Goal: Task Accomplishment & Management: Manage account settings

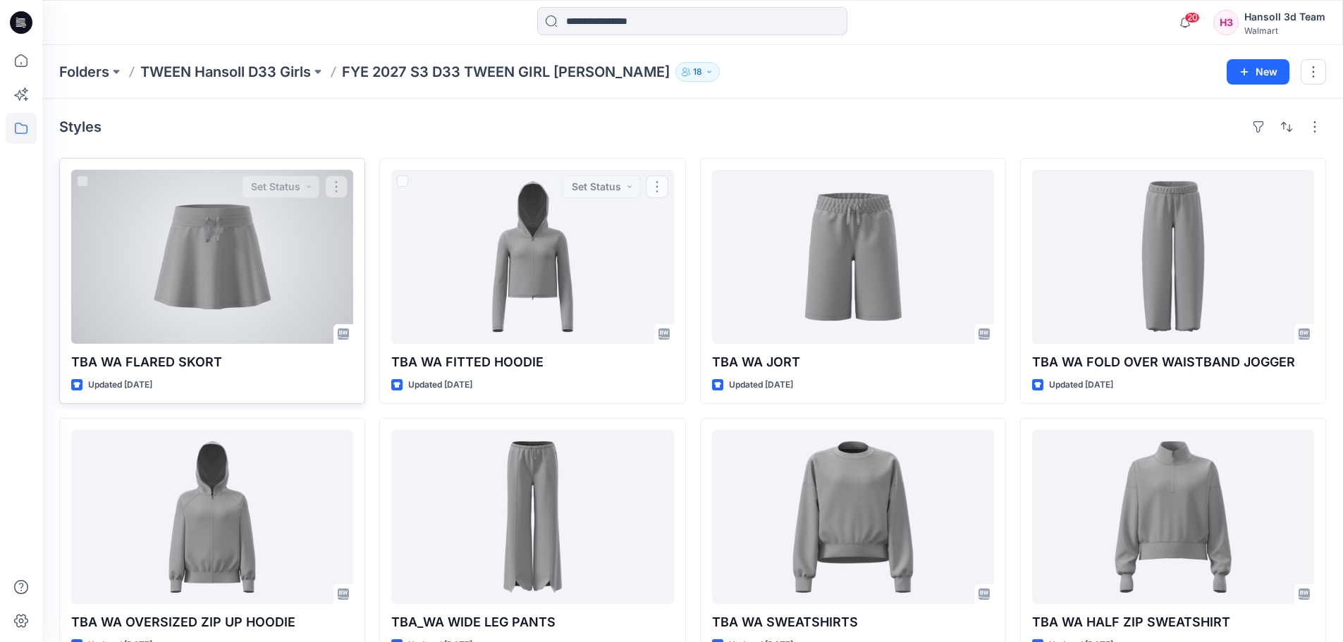
scroll to position [39, 0]
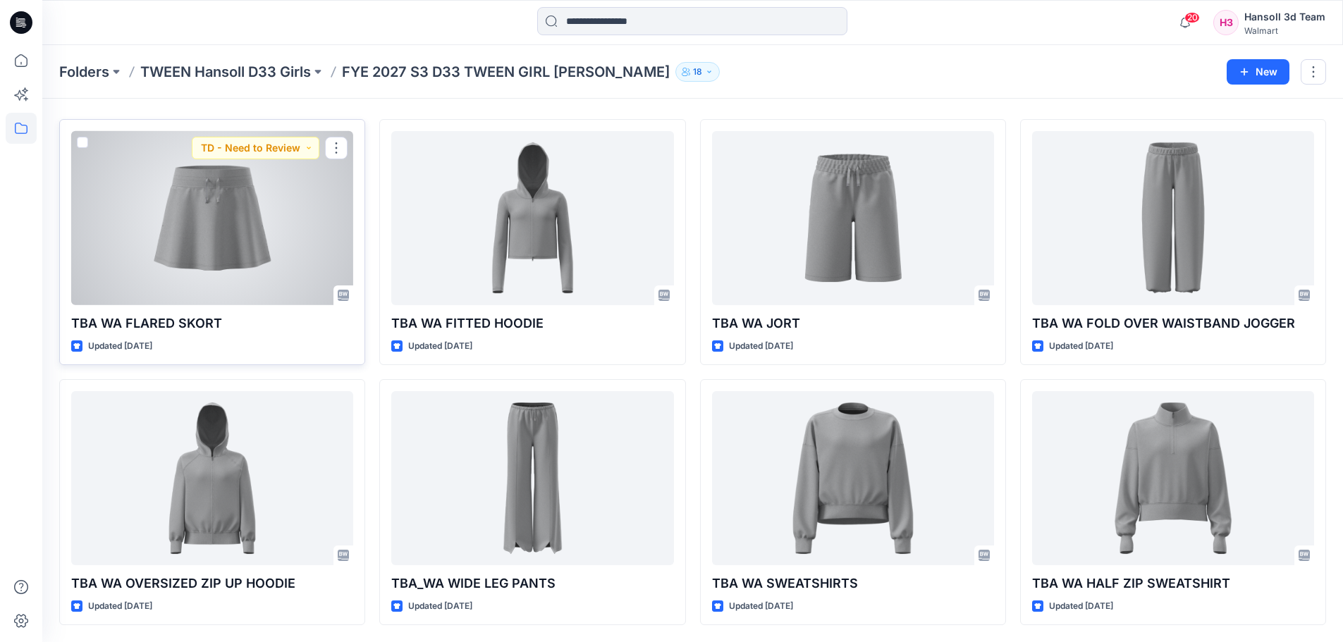
click at [276, 237] on div at bounding box center [212, 218] width 282 height 174
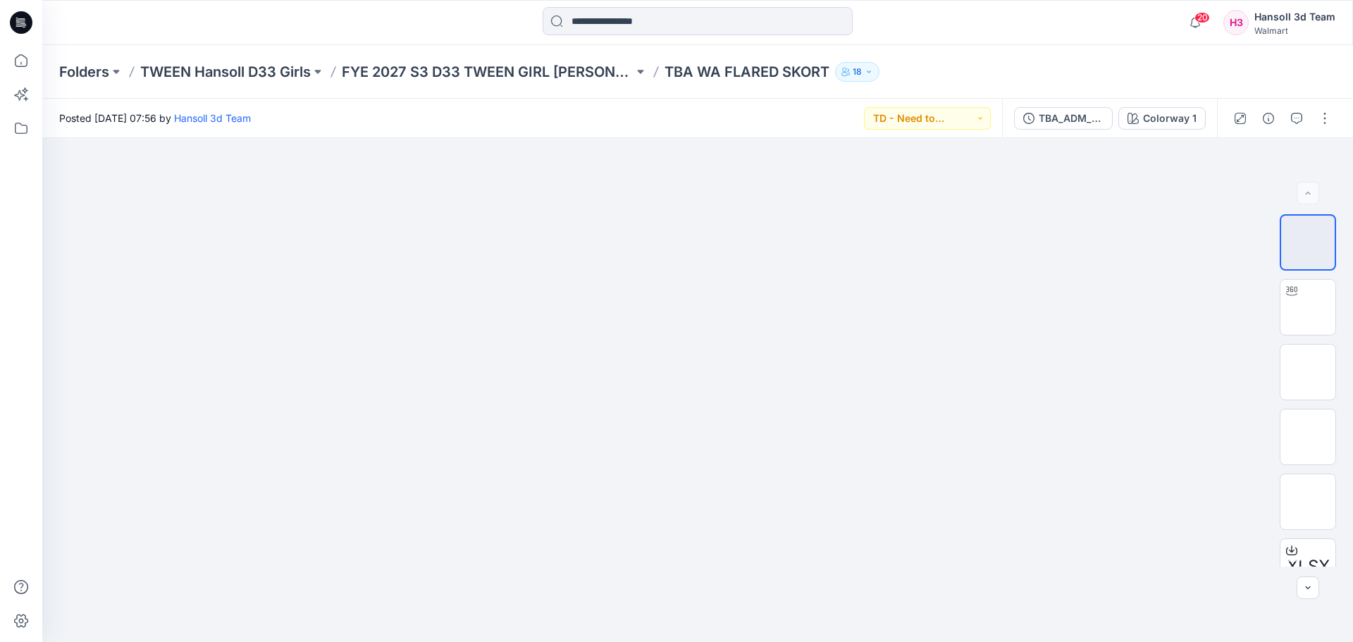
click at [1086, 121] on div "TBA_ADM_SC WA FLARED SKORT_ASTM" at bounding box center [1071, 119] width 65 height 16
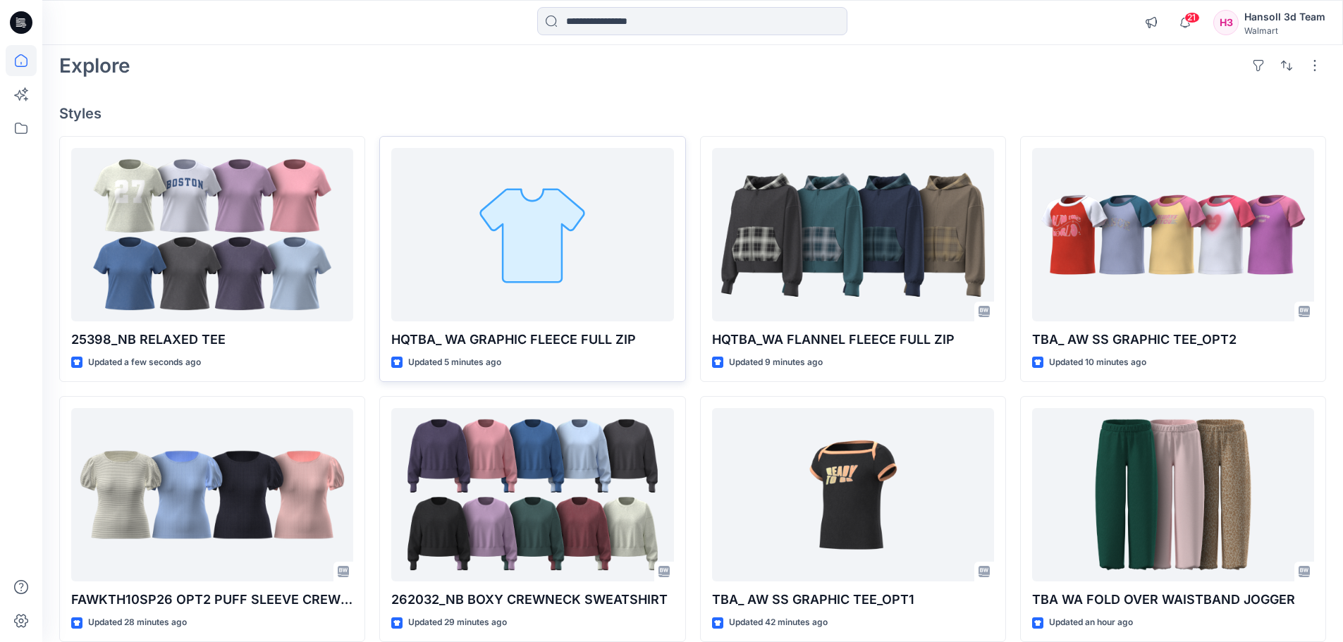
scroll to position [141, 0]
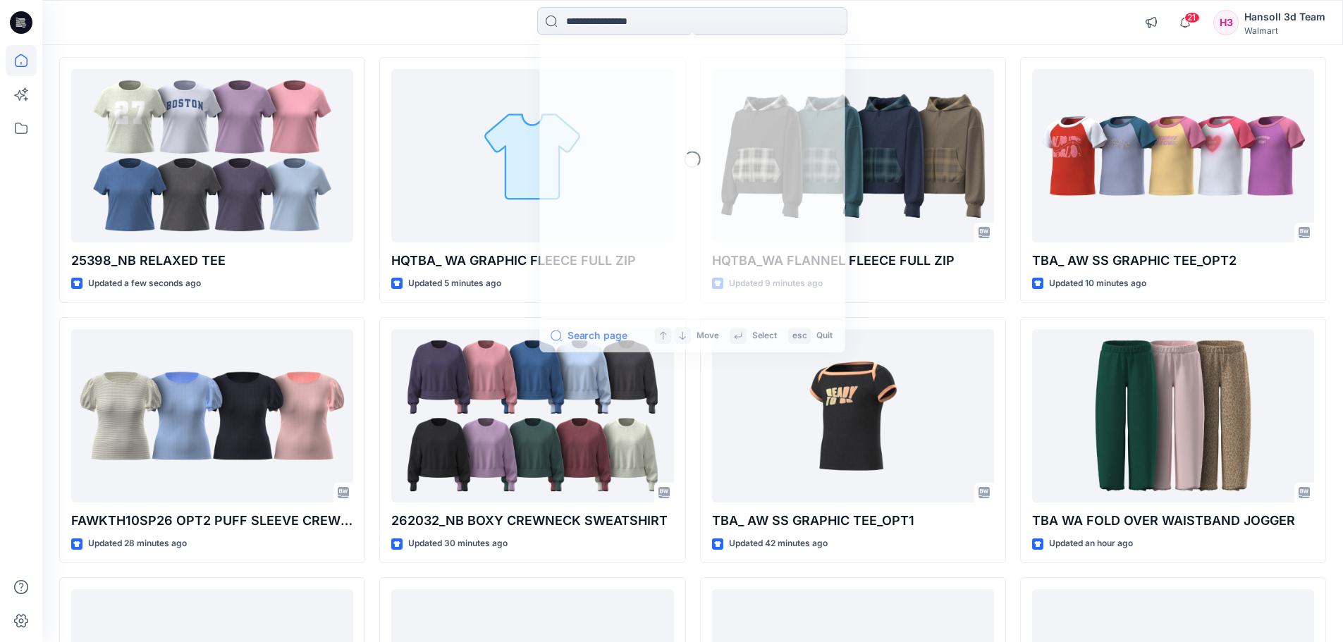
click at [607, 26] on input at bounding box center [692, 21] width 310 height 28
paste input "**********"
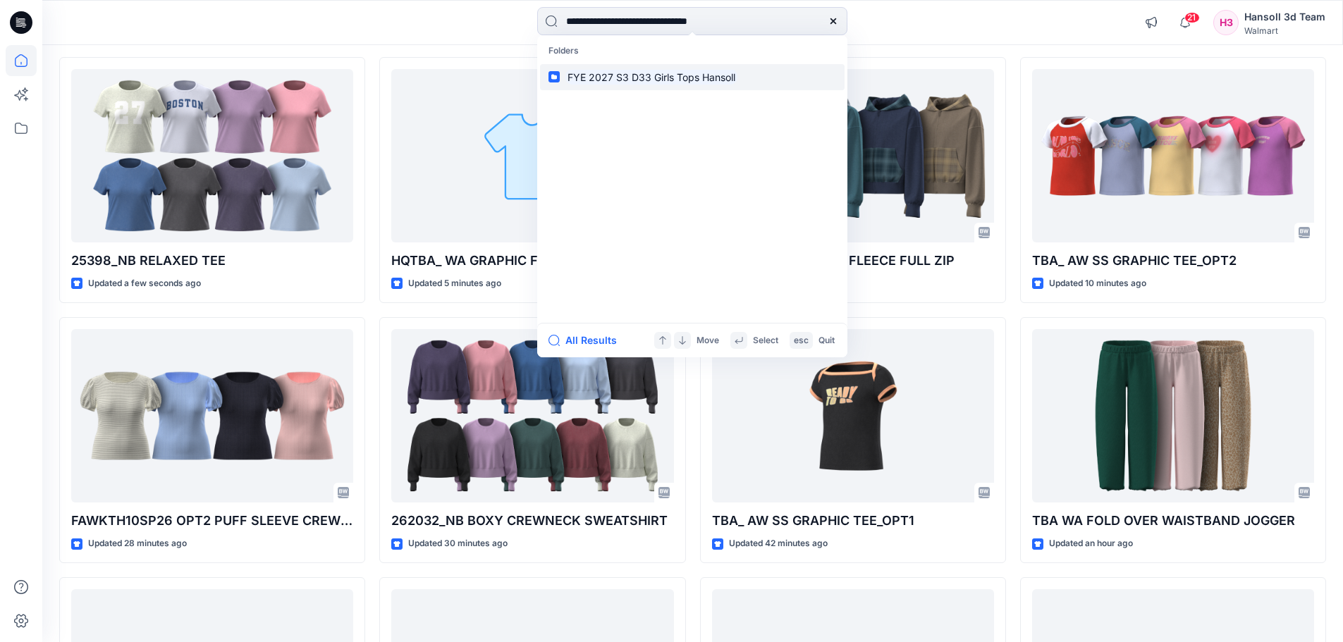
type input "**********"
click at [658, 76] on mark "FYE 2027 S3 D33 Girls Tops Hansoll" at bounding box center [651, 77] width 172 height 16
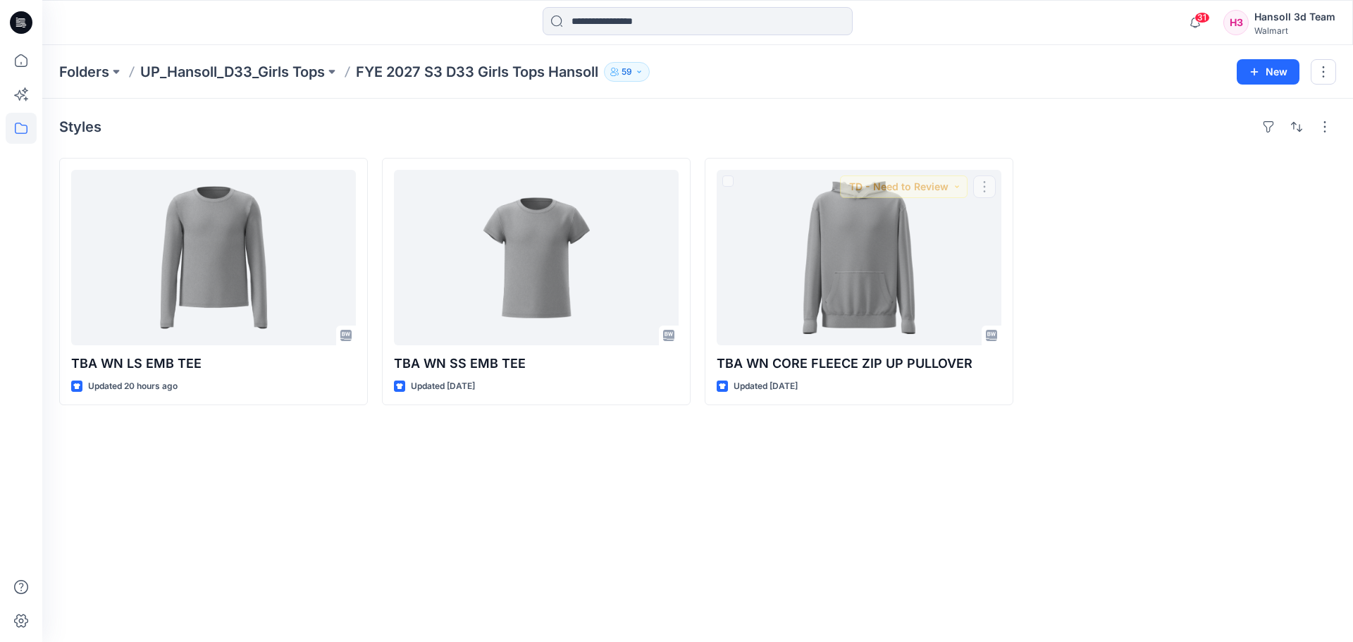
click at [849, 498] on div "Styles TBA WN LS EMB TEE Updated 20 hours ago TBA WN SS EMB TEE Updated 2 days …" at bounding box center [697, 370] width 1311 height 543
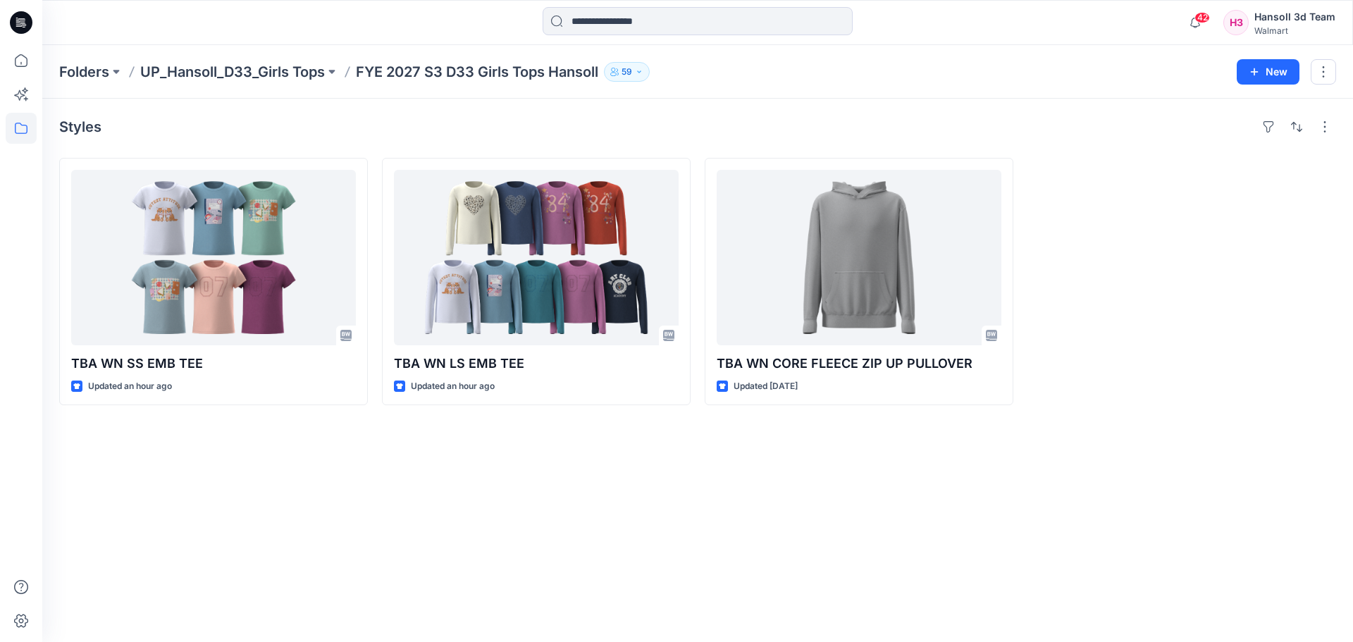
click at [555, 552] on div "Styles TBA WN SS EMB TEE Updated an hour ago TBA WN LS EMB TEE Updated an hour …" at bounding box center [697, 370] width 1311 height 543
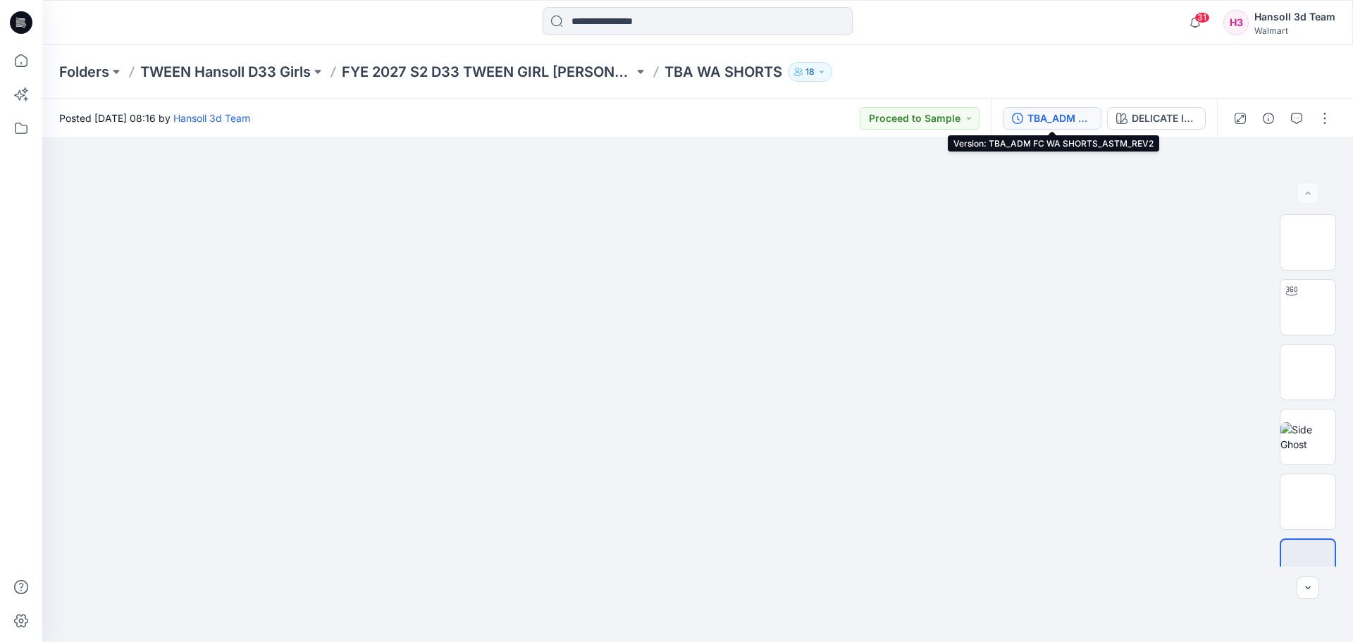
click at [1055, 120] on div "TBA_ADM FC WA SHORTS_ASTM_REV2" at bounding box center [1060, 119] width 65 height 16
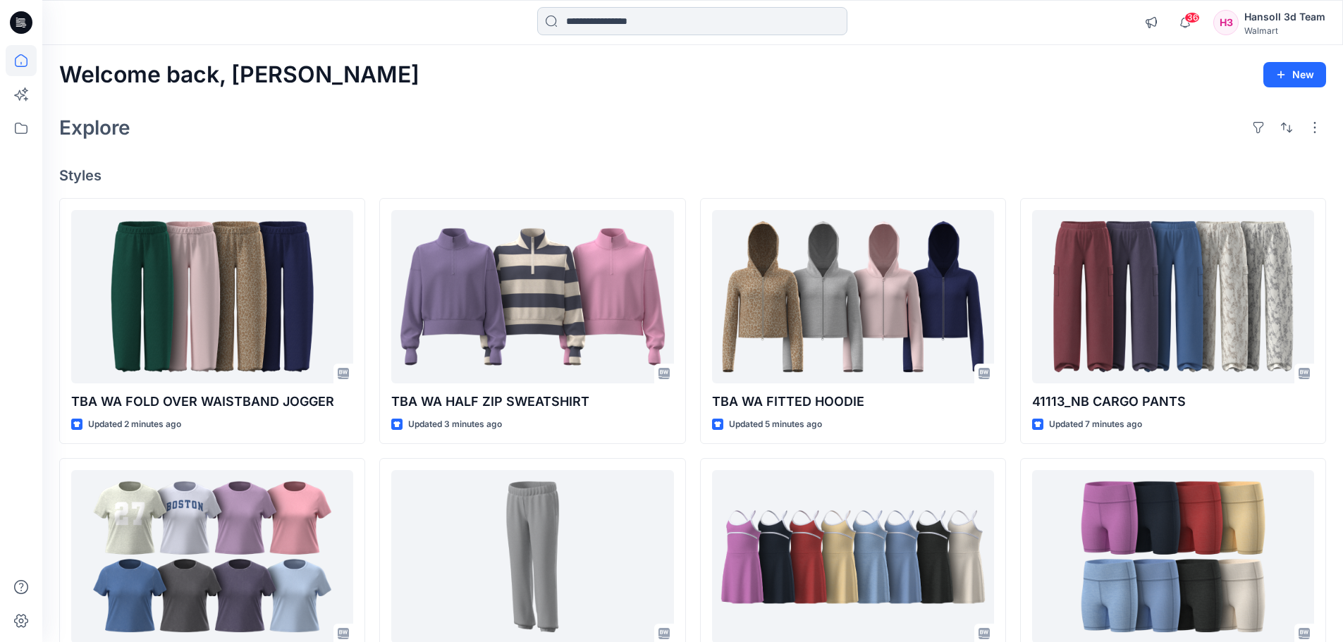
click at [692, 20] on input at bounding box center [692, 21] width 310 height 28
paste input "**********"
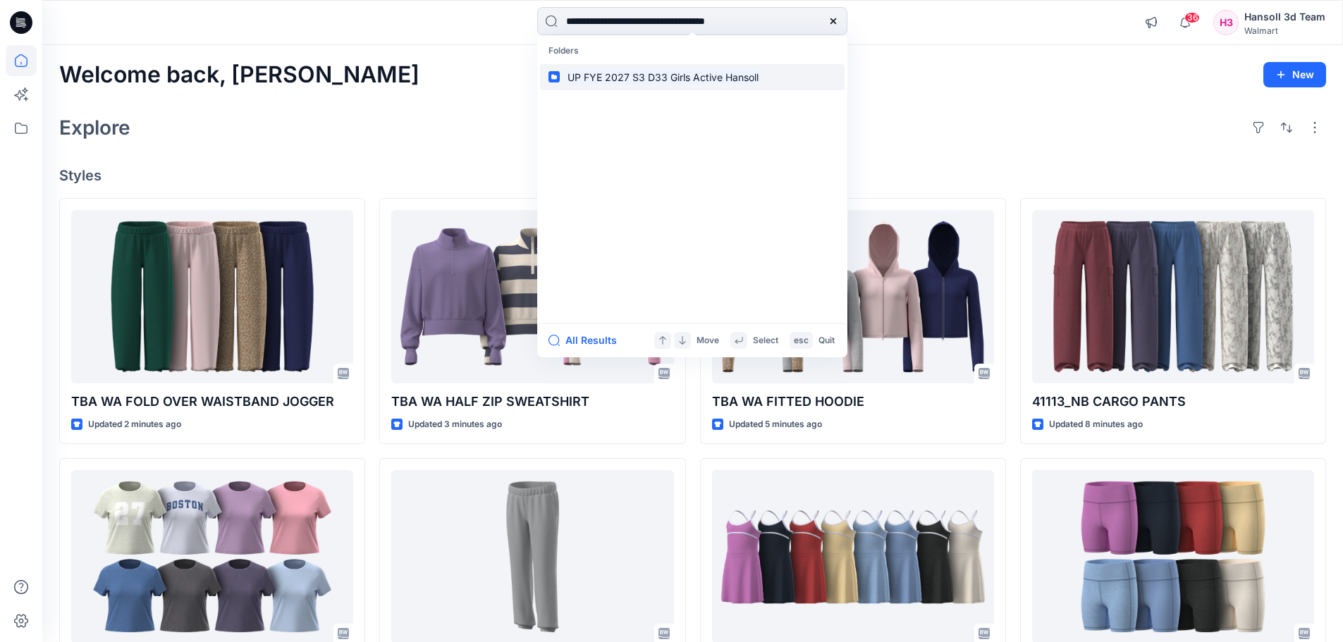
type input "**********"
click at [682, 67] on link "UP FYE 2027 S3 D33 Girls Active Hansoll" at bounding box center [692, 77] width 305 height 26
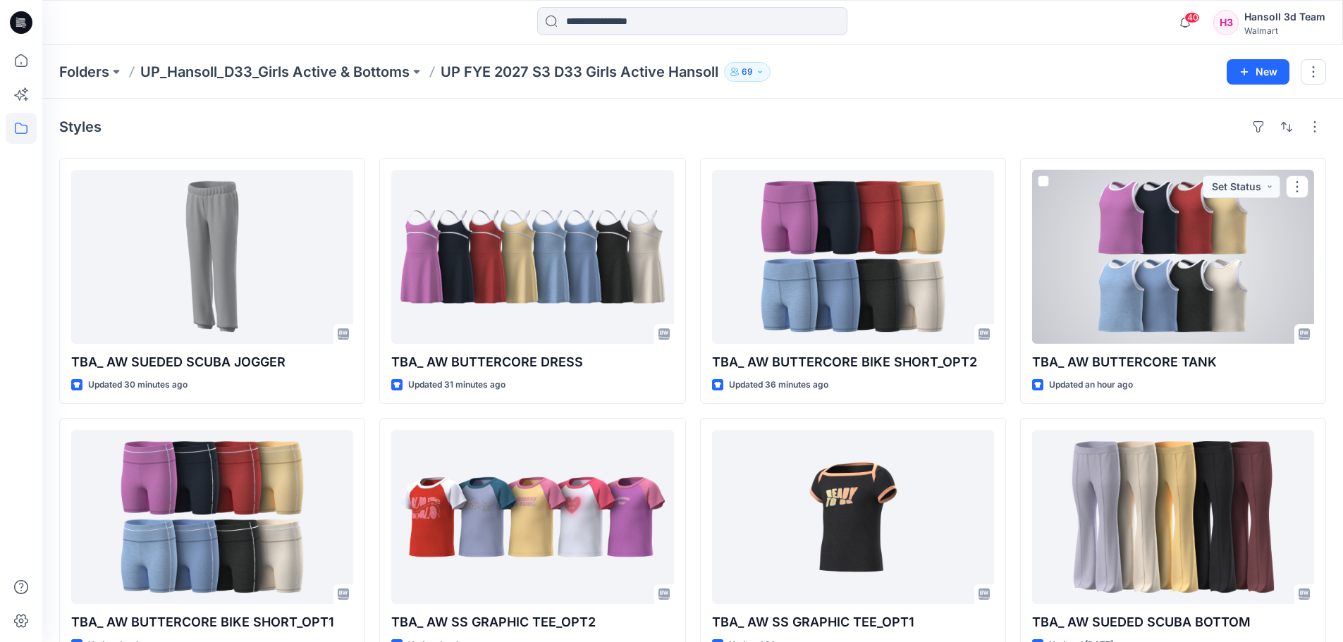
click at [1013, 92] on div "Folders UP_Hansoll_D33_Girls Active & Bottoms UP FYE 2027 S3 D33 Girls Active H…" at bounding box center [692, 72] width 1301 height 54
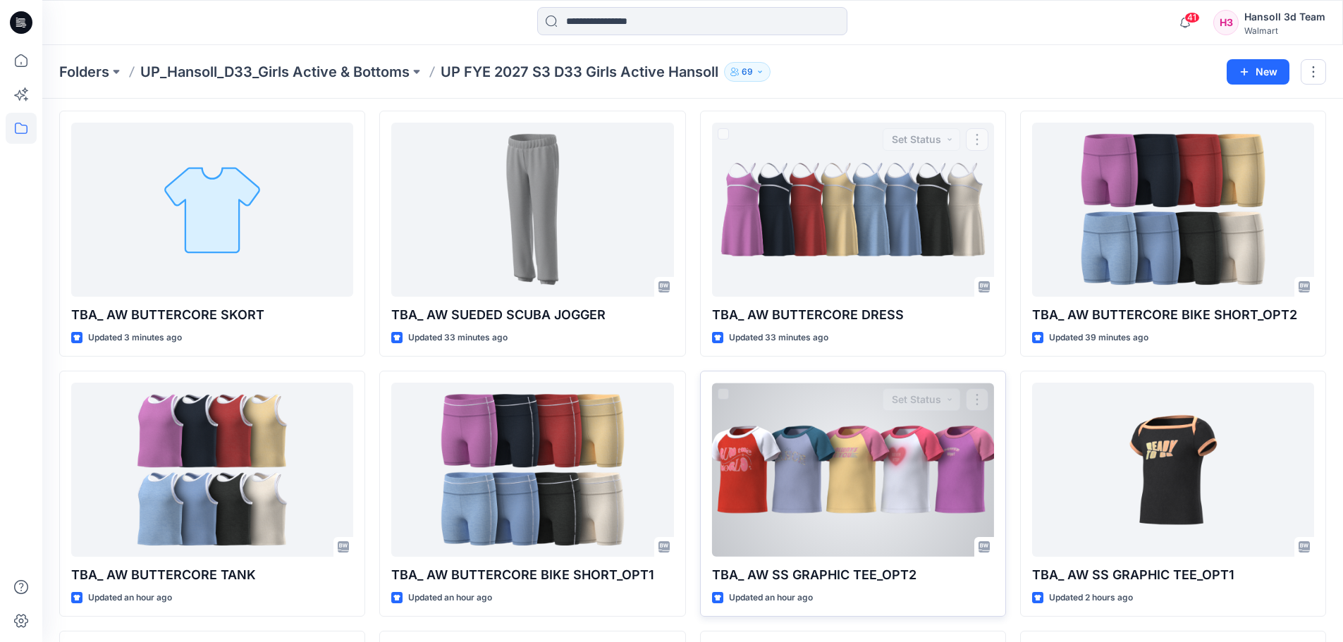
scroll to position [70, 0]
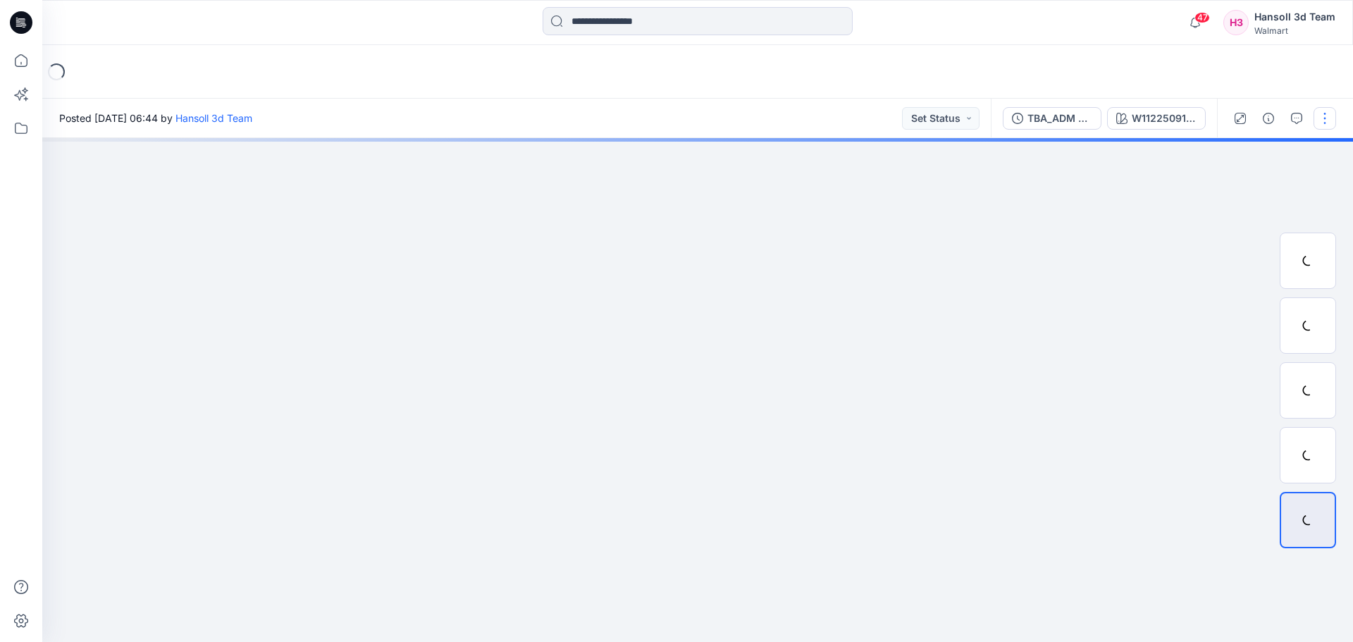
drag, startPoint x: 1323, startPoint y: 116, endPoint x: 1317, endPoint y: 125, distance: 10.8
click at [1323, 116] on button "button" at bounding box center [1325, 118] width 23 height 23
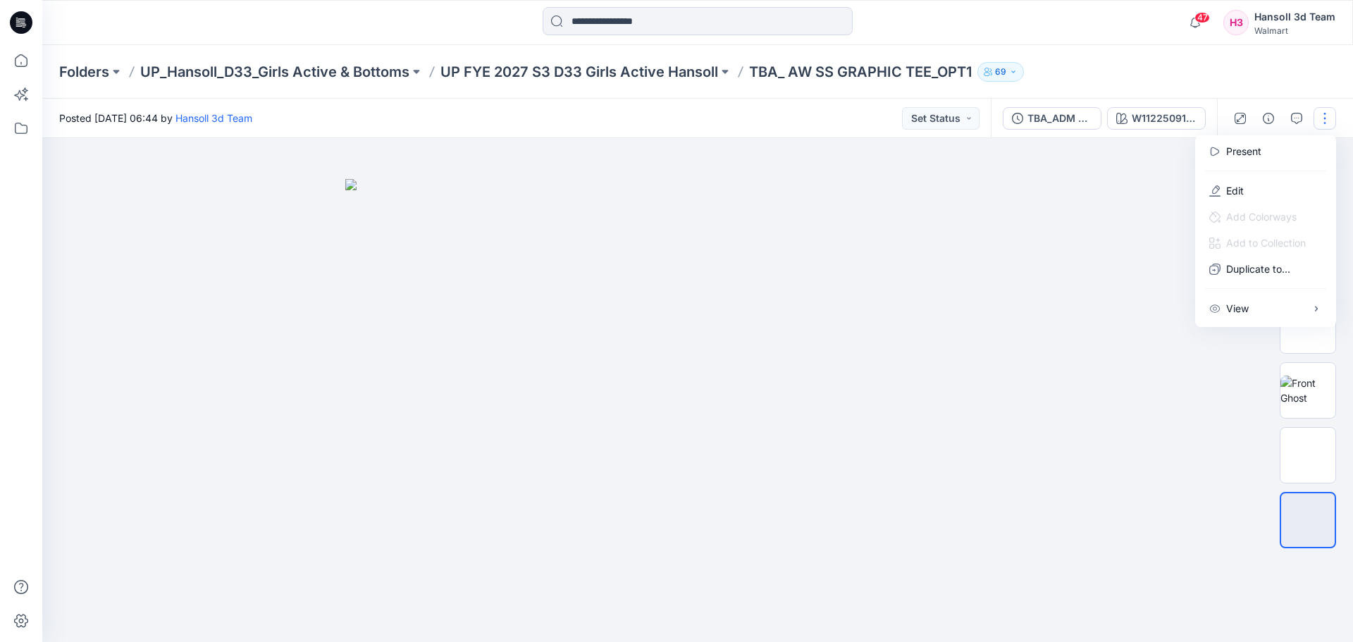
drag, startPoint x: 1253, startPoint y: 98, endPoint x: 1310, endPoint y: 112, distance: 58.1
click at [1253, 69] on div "Folders UP_Hansoll_D33_Girls Active & Bottoms UP FYE 2027 S3 D33 Girls Active H…" at bounding box center [697, 72] width 1311 height 54
click at [1329, 117] on button "button" at bounding box center [1325, 118] width 23 height 23
click at [1259, 188] on button "Edit" at bounding box center [1266, 191] width 130 height 26
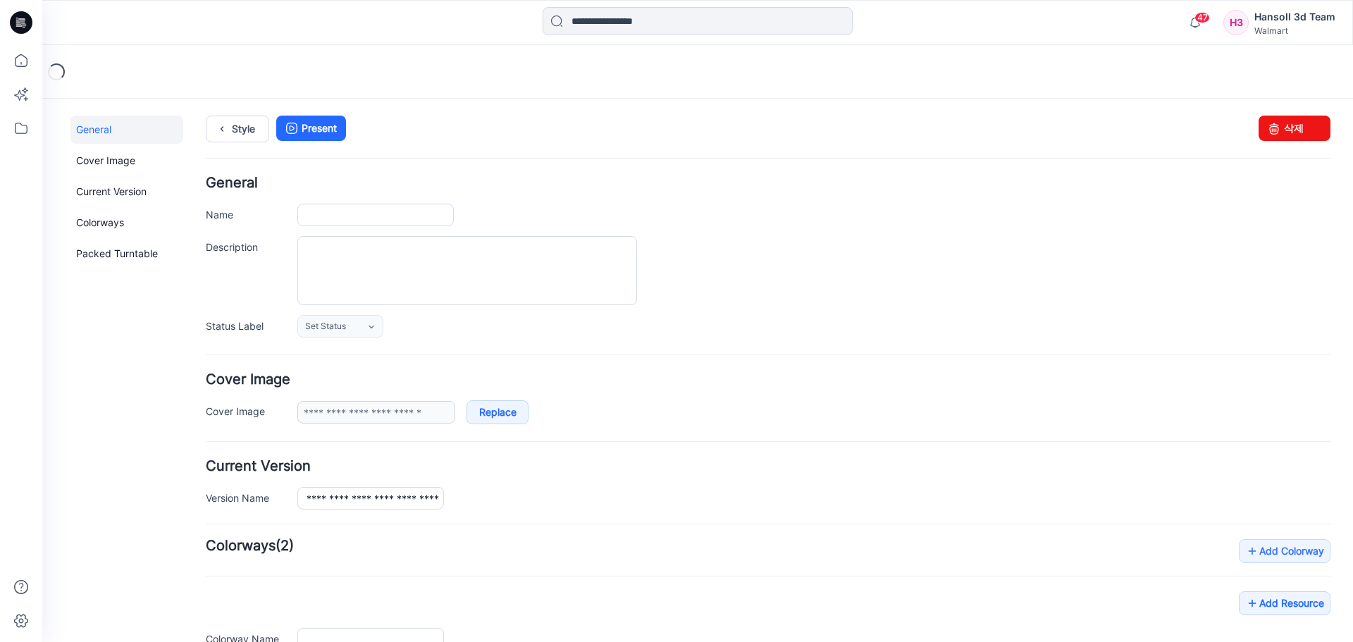
type input "**********"
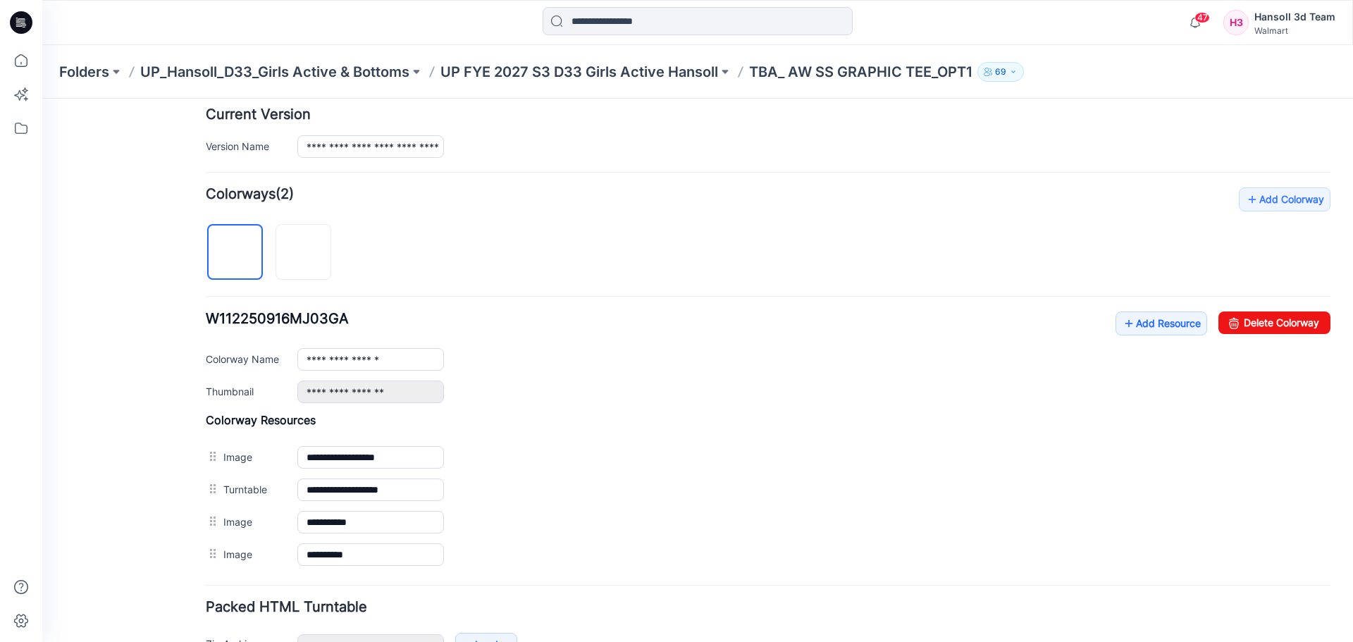
scroll to position [352, 0]
click at [230, 258] on img at bounding box center [235, 252] width 11 height 11
drag, startPoint x: 1291, startPoint y: 314, endPoint x: 789, endPoint y: 151, distance: 528.5
click at [1291, 314] on link "Delete Colorway" at bounding box center [1275, 322] width 112 height 23
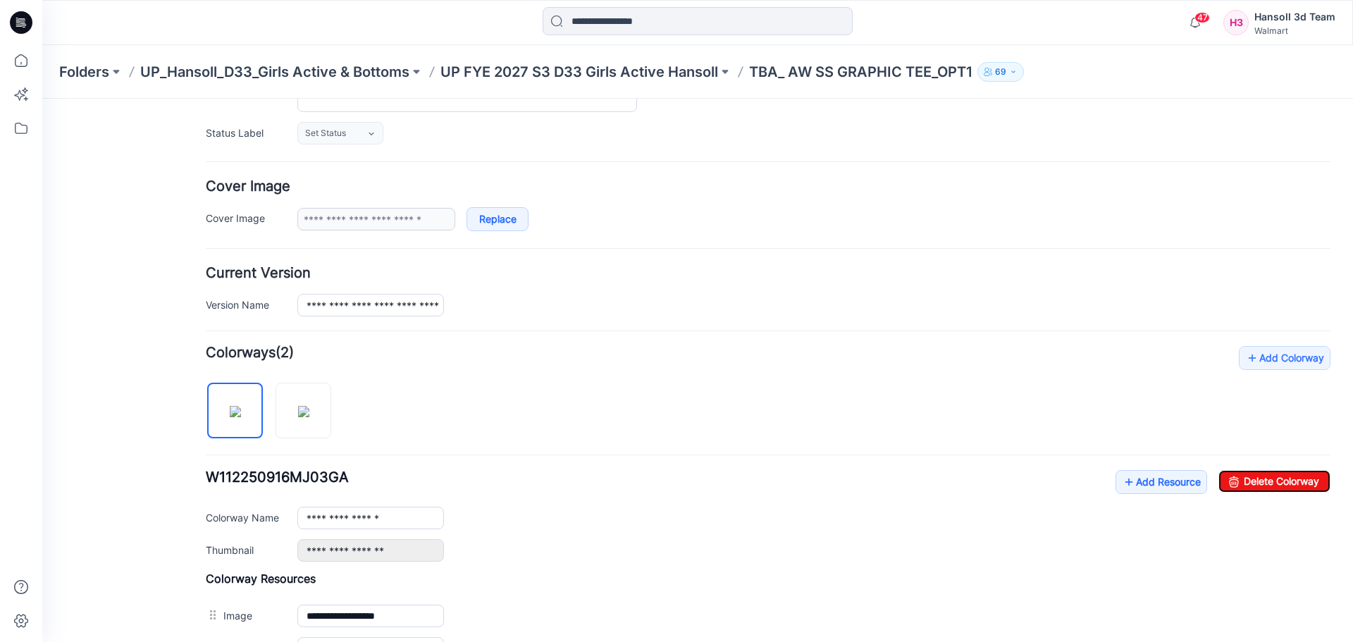
scroll to position [0, 0]
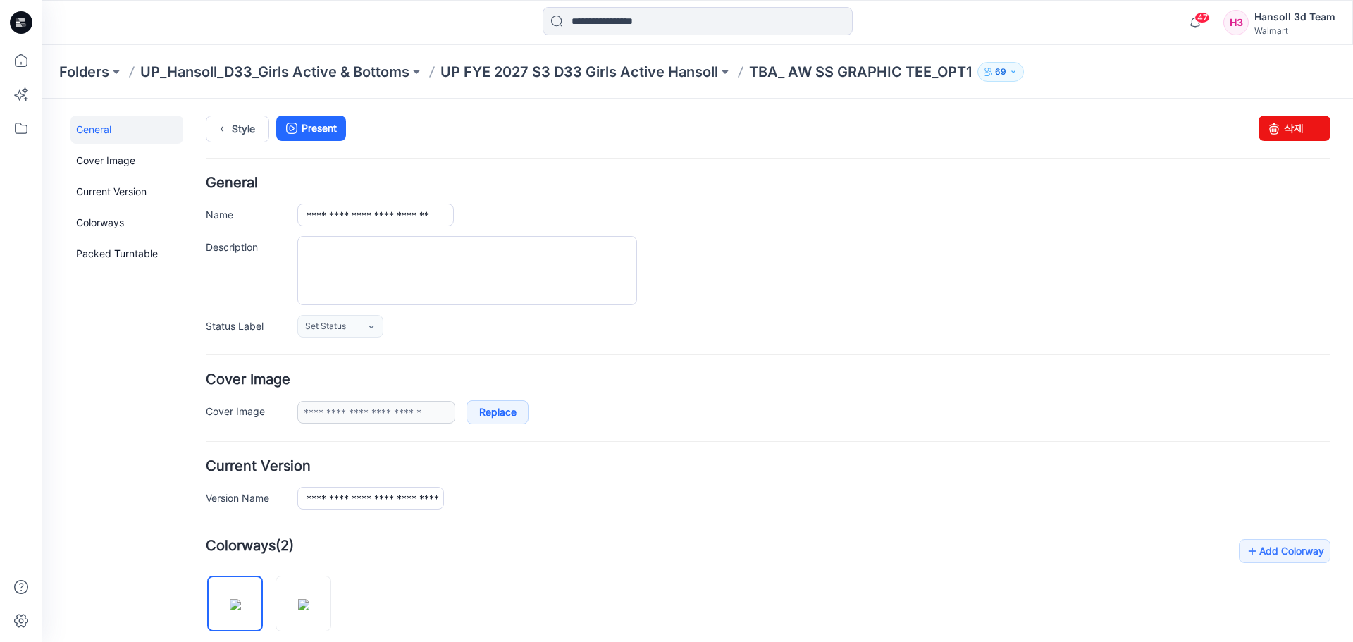
type input "**********"
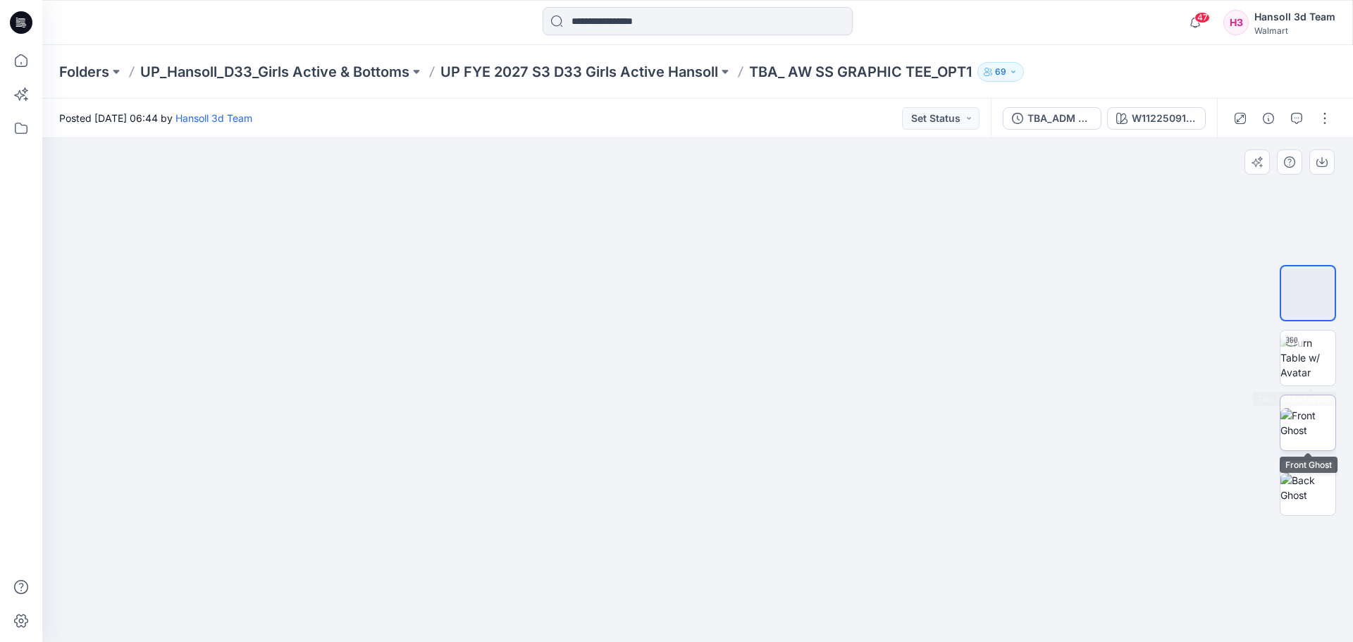
click at [1310, 415] on img at bounding box center [1308, 423] width 55 height 30
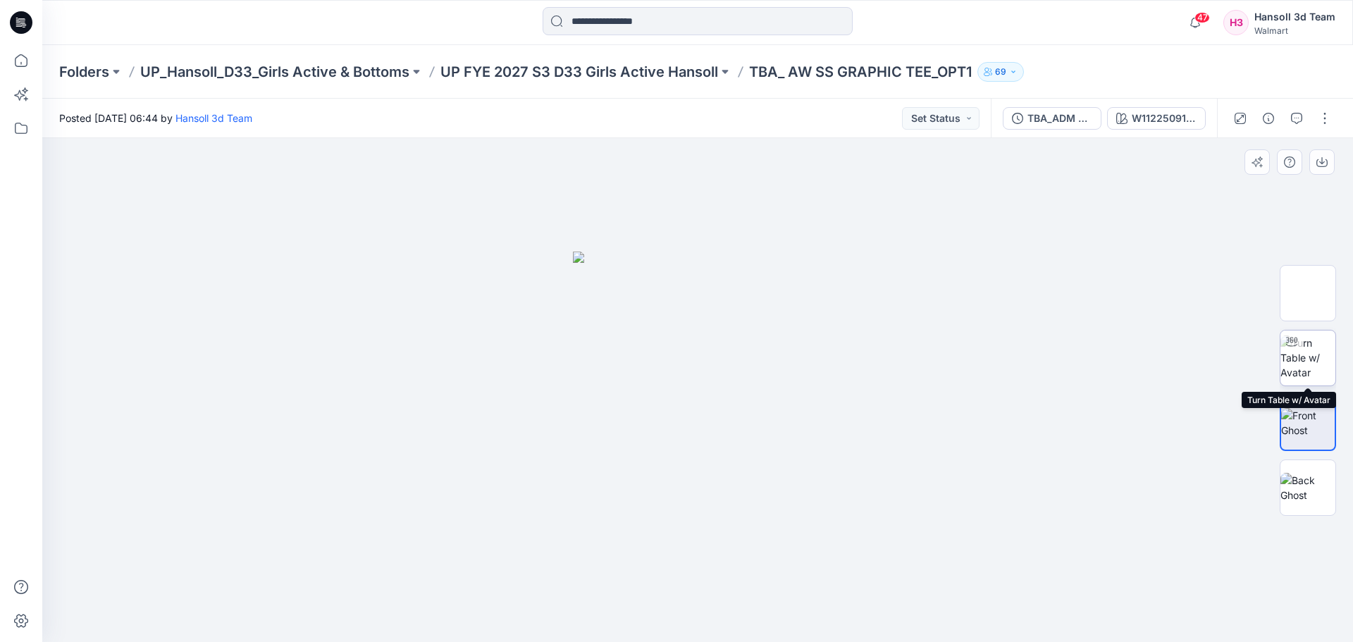
click at [1293, 362] on img at bounding box center [1308, 358] width 55 height 44
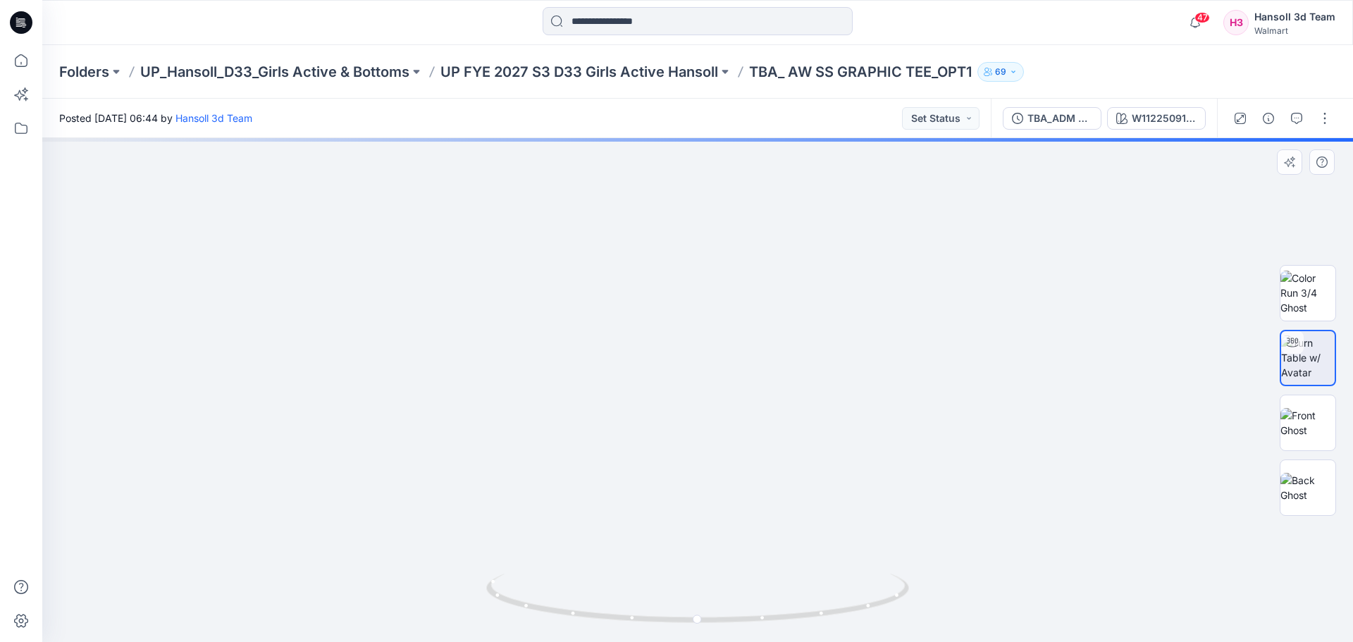
drag, startPoint x: 825, startPoint y: 238, endPoint x: 832, endPoint y: 291, distance: 54.0
click at [832, 291] on img at bounding box center [705, 76] width 1866 height 1131
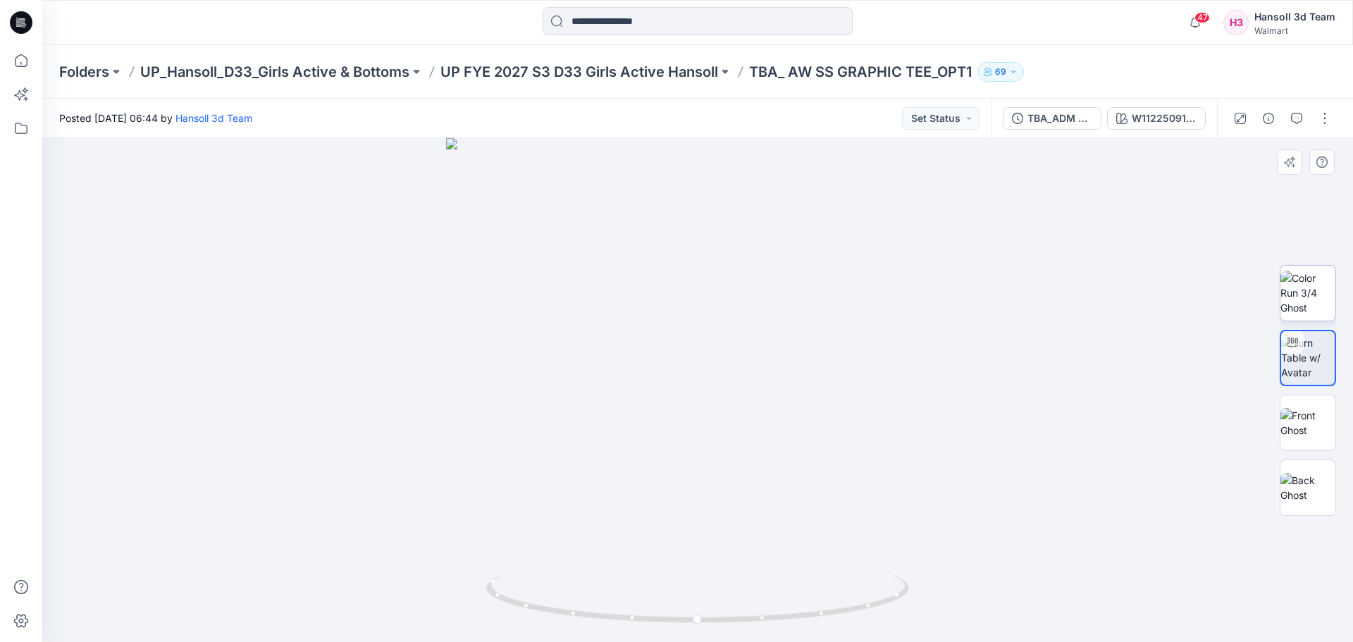
click at [1283, 293] on img at bounding box center [1308, 293] width 55 height 44
click at [1095, 213] on div at bounding box center [697, 390] width 1311 height 504
